Goal: Information Seeking & Learning: Learn about a topic

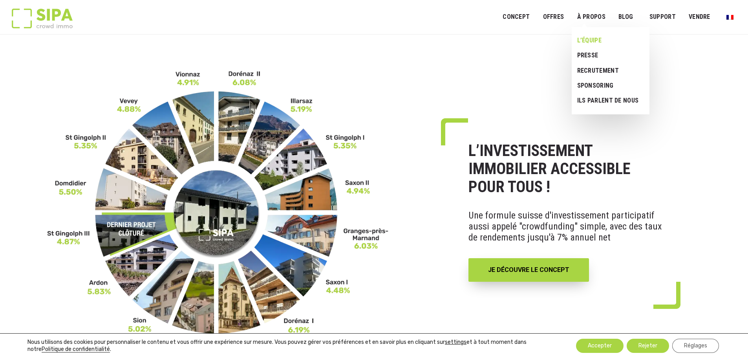
click at [597, 41] on link "L’ÉQUIPE" at bounding box center [608, 40] width 72 height 15
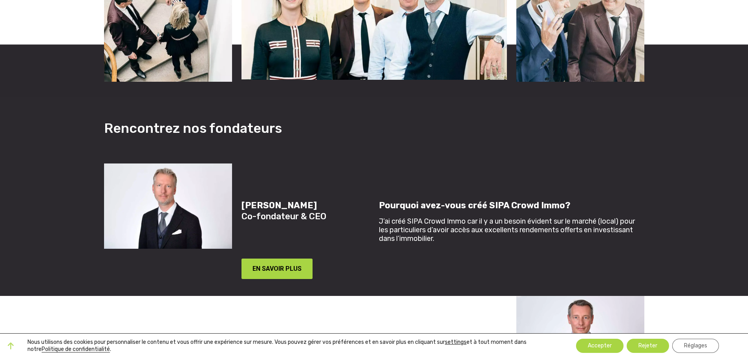
scroll to position [511, 0]
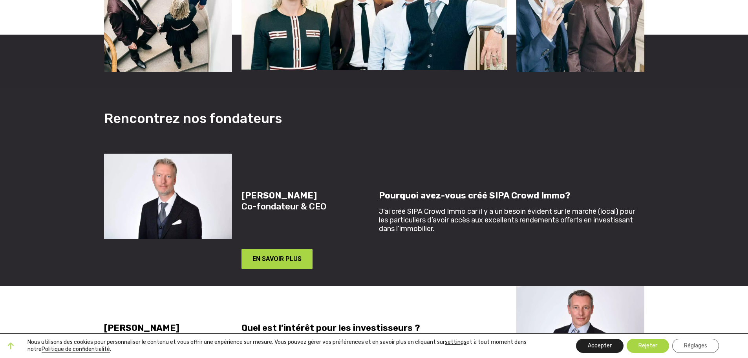
click at [600, 343] on button "Accepter" at bounding box center [600, 346] width 48 height 14
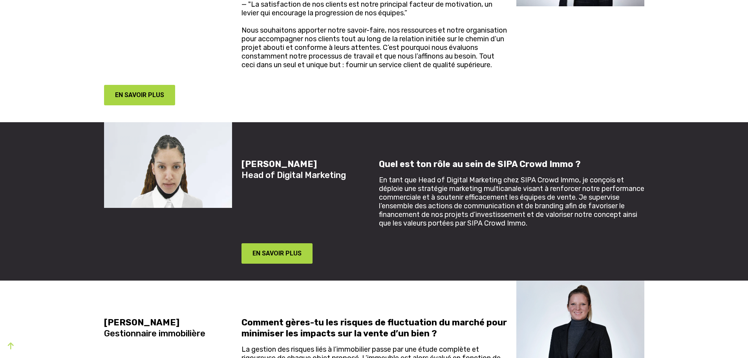
scroll to position [1178, 0]
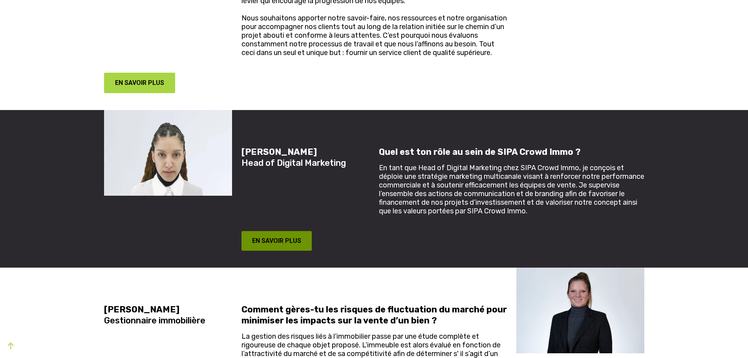
click at [297, 240] on button "EN SAVOIR PLUS" at bounding box center [277, 241] width 71 height 20
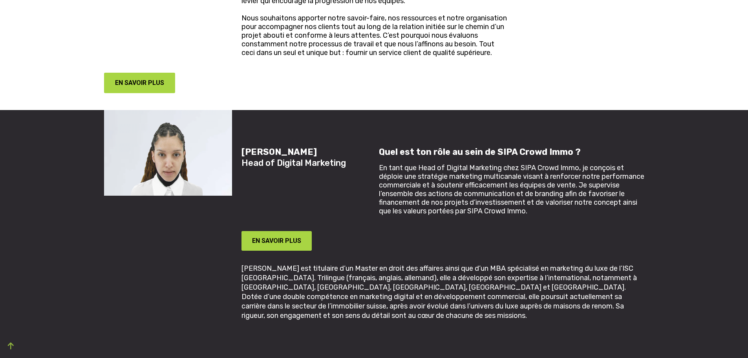
scroll to position [1217, 0]
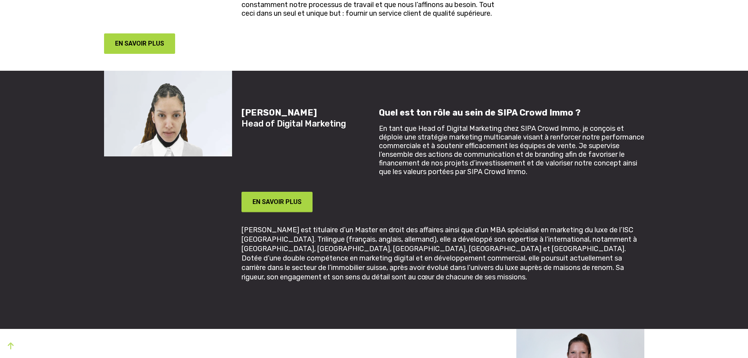
click at [156, 98] on img at bounding box center [168, 114] width 128 height 86
click at [372, 117] on div "[PERSON_NAME] Head of Digital Marketing" at bounding box center [305, 141] width 137 height 69
click at [373, 117] on div "[PERSON_NAME] Head of Digital Marketing" at bounding box center [305, 141] width 137 height 69
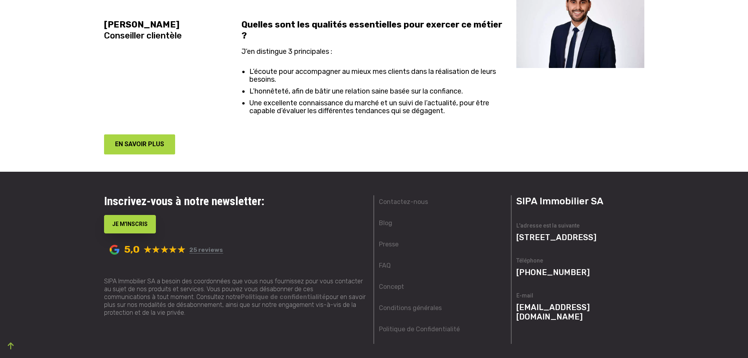
scroll to position [1900, 0]
